Goal: Information Seeking & Learning: Learn about a topic

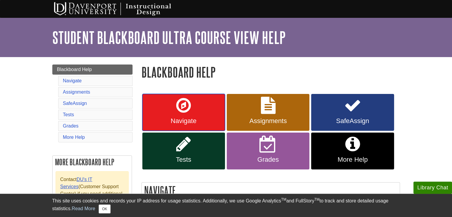
click at [201, 111] on link "Navigate" at bounding box center [183, 112] width 83 height 37
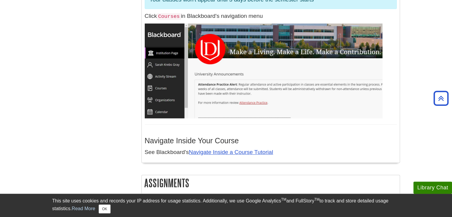
scroll to position [365, 0]
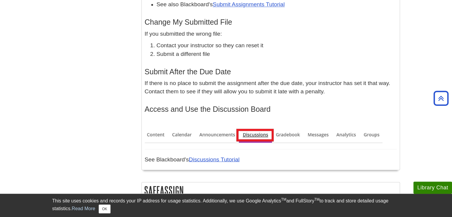
scroll to position [1100, 0]
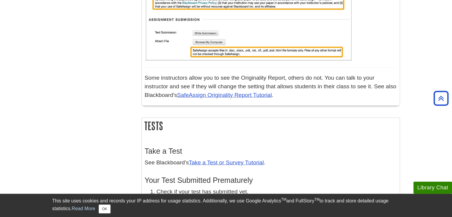
scroll to position [1402, 0]
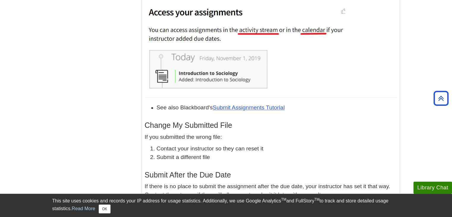
scroll to position [997, 0]
click at [267, 105] on link "Submit Assignments Tutorial" at bounding box center [249, 107] width 72 height 6
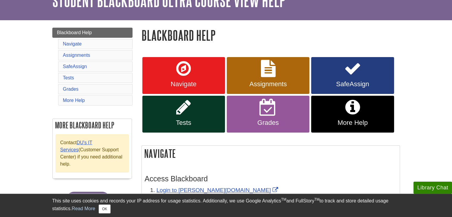
scroll to position [51, 0]
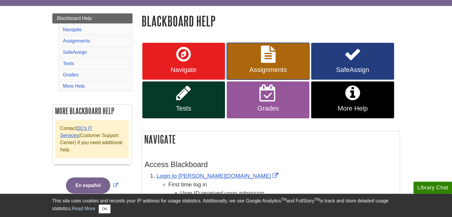
click at [290, 61] on link "Assignments" at bounding box center [268, 61] width 83 height 37
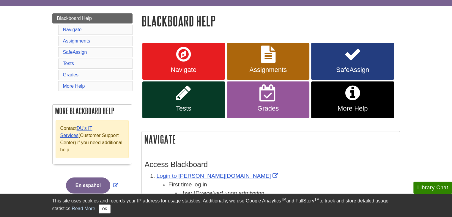
scroll to position [529, 0]
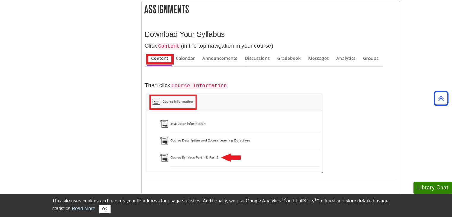
click at [439, 99] on icon "Back to Top" at bounding box center [440, 98] width 19 height 19
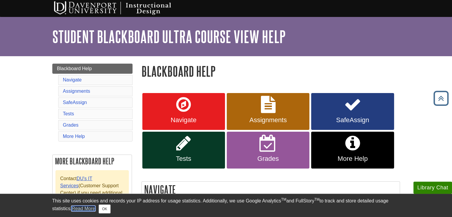
scroll to position [0, 0]
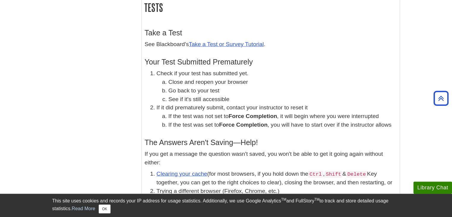
scroll to position [1523, 0]
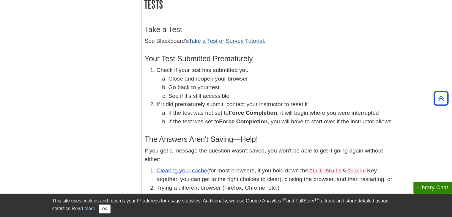
click at [240, 40] on link "Take a Test or Survey Tutorial" at bounding box center [226, 41] width 75 height 6
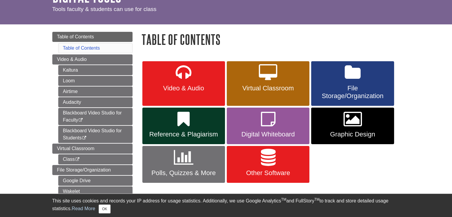
scroll to position [42, 0]
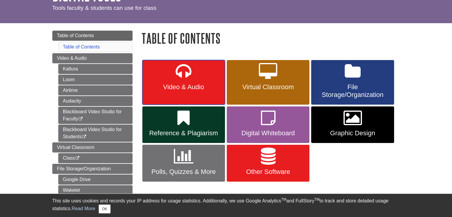
click at [209, 89] on span "Video & Audio" at bounding box center [184, 87] width 74 height 8
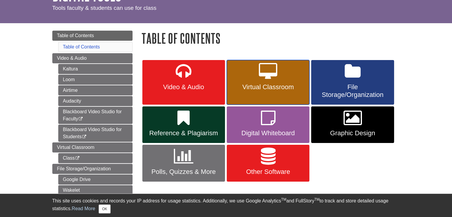
click at [260, 70] on icon at bounding box center [268, 71] width 18 height 17
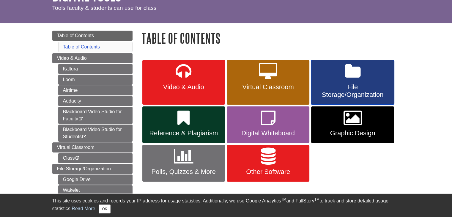
click at [364, 74] on link "File Storage/Organization" at bounding box center [352, 82] width 83 height 45
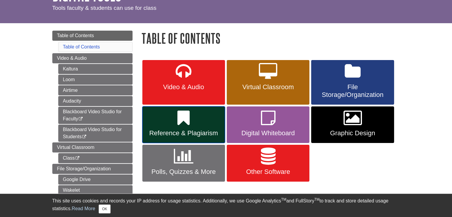
click at [211, 122] on link "Reference & Plagiarism" at bounding box center [183, 124] width 83 height 37
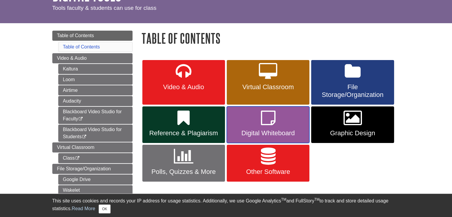
click at [277, 121] on link "Digital Whiteboard" at bounding box center [268, 124] width 83 height 37
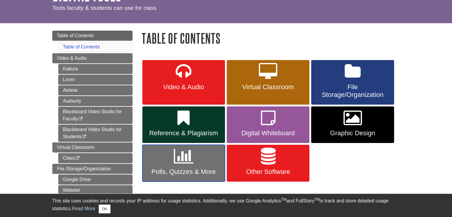
click at [213, 156] on link "Polls, Quizzes & More" at bounding box center [183, 163] width 83 height 37
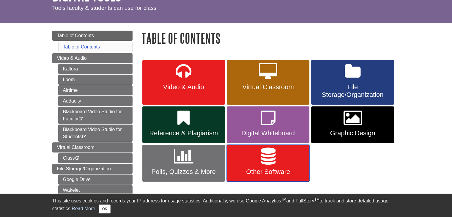
click at [278, 157] on link "Other Software" at bounding box center [268, 163] width 83 height 37
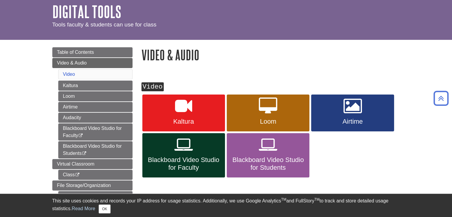
scroll to position [24, 0]
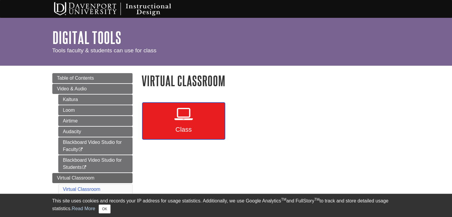
click at [207, 119] on link "Class" at bounding box center [183, 120] width 83 height 37
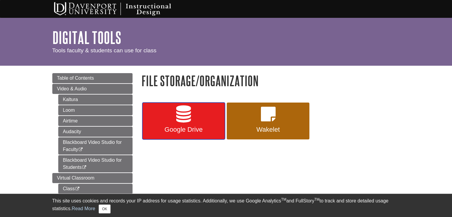
click at [192, 117] on link "Google Drive" at bounding box center [183, 120] width 83 height 37
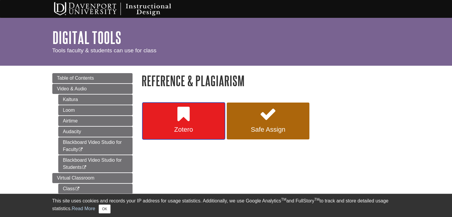
click at [198, 120] on link "Zotero" at bounding box center [183, 120] width 83 height 37
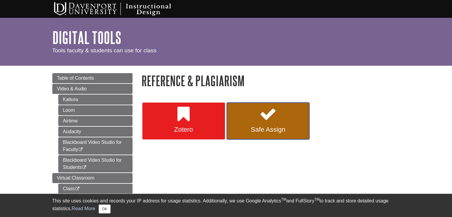
click at [278, 121] on link "Safe Assign" at bounding box center [268, 120] width 83 height 37
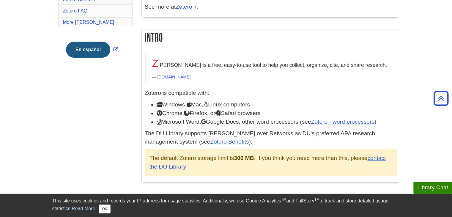
scroll to position [181, 0]
